Goal: Task Accomplishment & Management: Complete application form

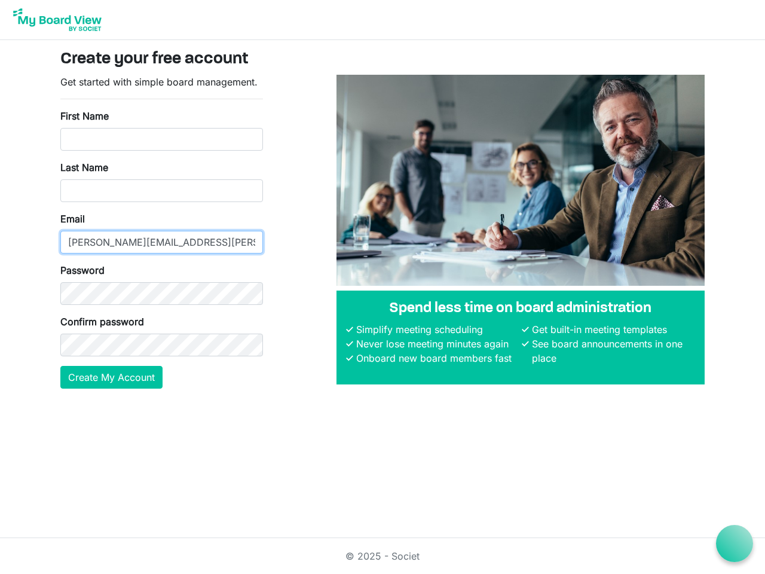
click at [161, 231] on input "[PERSON_NAME][EMAIL_ADDRESS][PERSON_NAME][DOMAIN_NAME]" at bounding box center [161, 242] width 203 height 23
click at [112, 377] on button "Create My Account" at bounding box center [111, 377] width 102 height 23
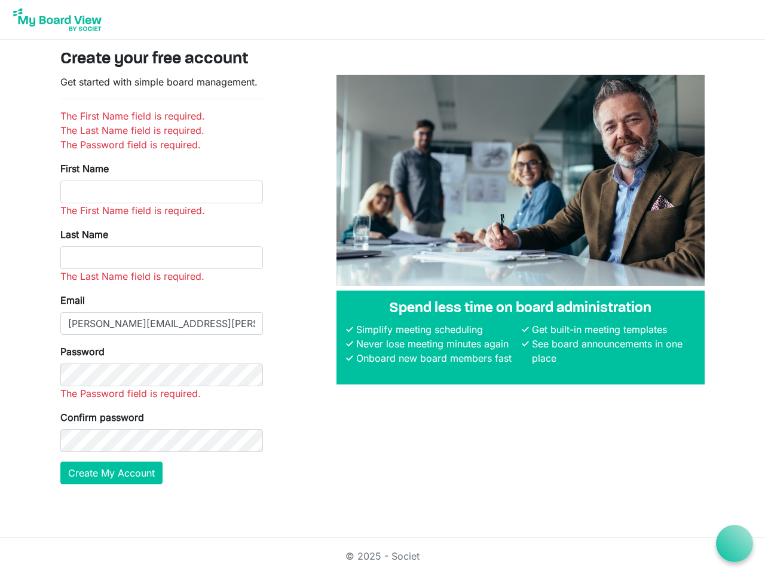
click at [734, 543] on icon at bounding box center [734, 543] width 15 height 15
